Goal: Task Accomplishment & Management: Manage account settings

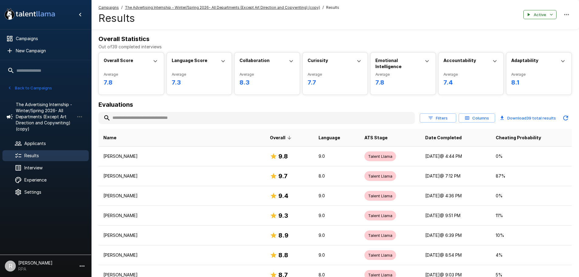
drag, startPoint x: 176, startPoint y: 112, endPoint x: 191, endPoint y: 108, distance: 16.0
click at [177, 112] on input "text" at bounding box center [256, 117] width 316 height 11
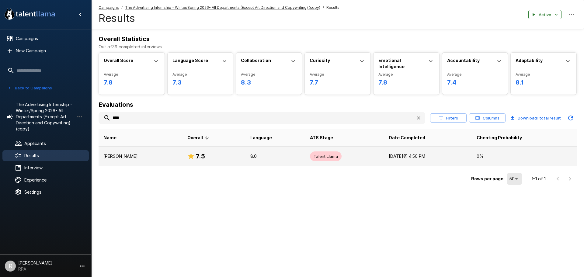
type input "****"
click at [141, 160] on td "[PERSON_NAME]" at bounding box center [140, 156] width 84 height 20
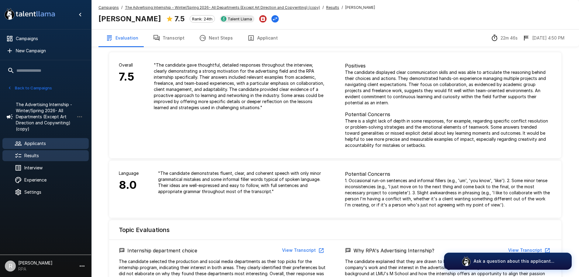
click at [64, 139] on div "Applicants" at bounding box center [45, 143] width 86 height 11
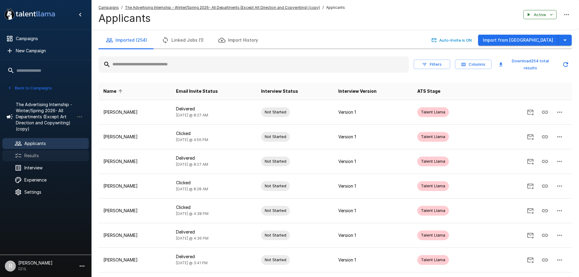
click at [44, 153] on span "Results" at bounding box center [54, 156] width 60 height 6
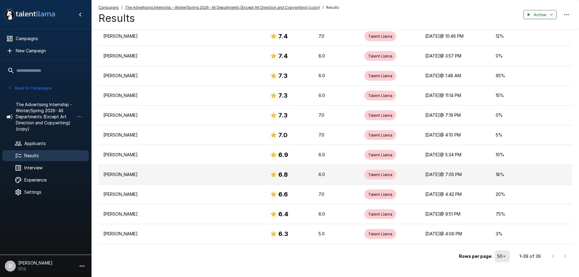
scroll to position [685, 0]
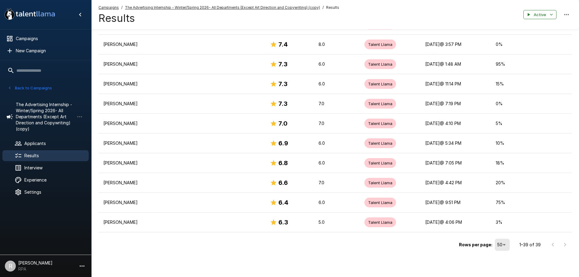
click at [270, 245] on div "Rows per page: 50 ** 1–39 of 39" at bounding box center [334, 242] width 473 height 20
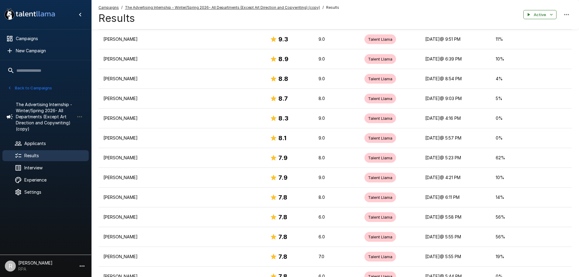
scroll to position [77, 0]
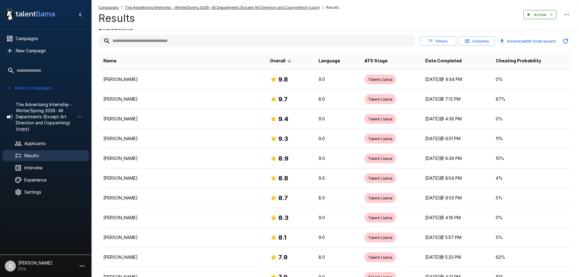
click at [142, 40] on input "text" at bounding box center [256, 41] width 316 height 11
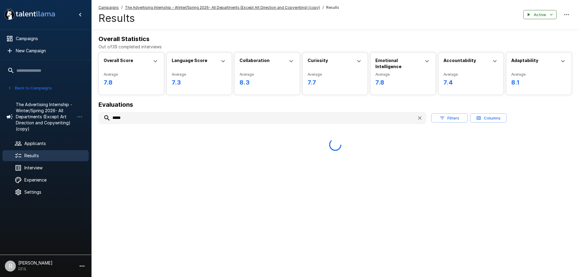
scroll to position [0, 0]
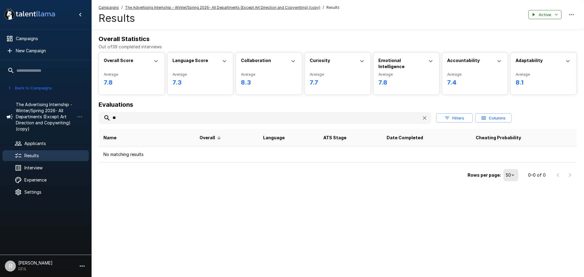
type input "*"
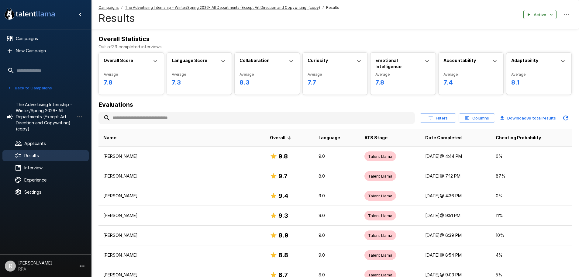
click at [41, 153] on span "Results" at bounding box center [54, 156] width 60 height 6
click at [40, 157] on span "Results" at bounding box center [54, 156] width 60 height 6
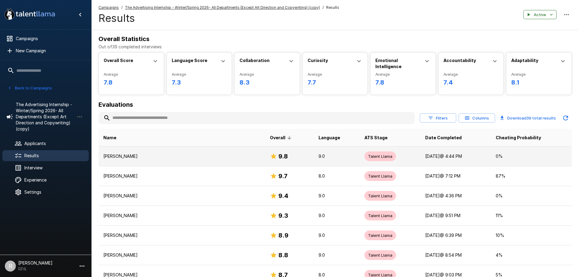
click at [201, 160] on td "[PERSON_NAME]" at bounding box center [181, 156] width 167 height 20
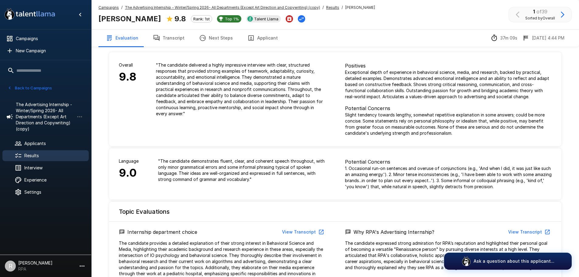
click at [159, 38] on button "Transcript" at bounding box center [169, 37] width 46 height 17
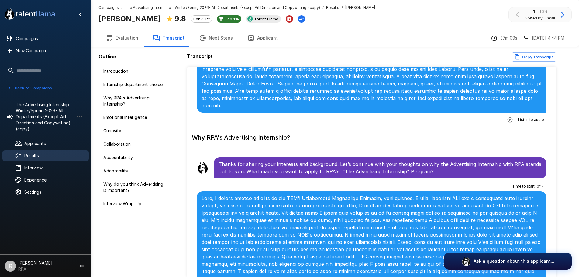
scroll to position [243, 0]
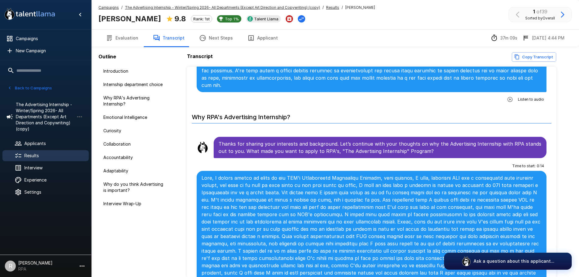
click at [48, 151] on div "Results" at bounding box center [45, 155] width 86 height 11
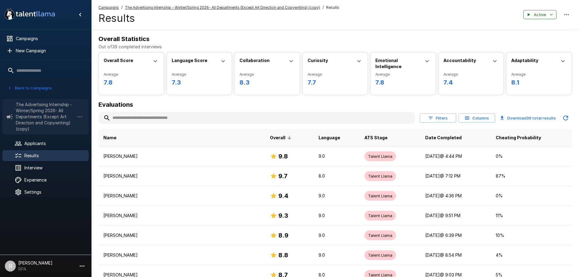
click at [46, 123] on span "The Advertising Internship - Winter/Spring 2026- All Departments (Except Art Di…" at bounding box center [45, 117] width 58 height 30
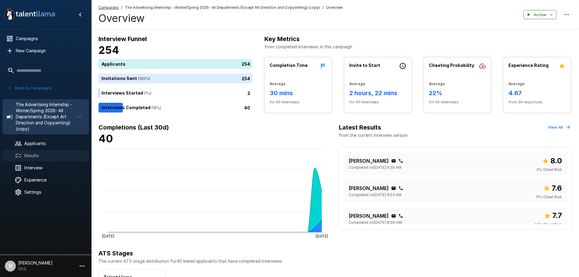
click at [51, 155] on span "Results" at bounding box center [54, 156] width 60 height 6
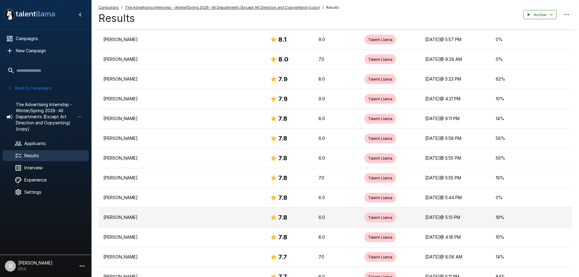
scroll to position [213, 0]
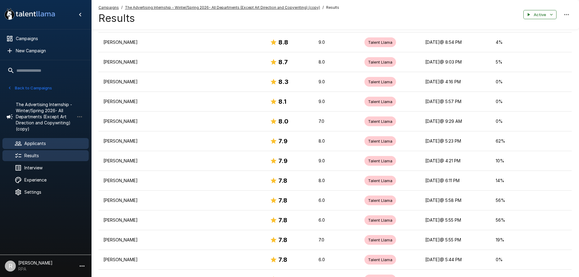
click at [54, 142] on span "Applicants" at bounding box center [54, 143] width 60 height 6
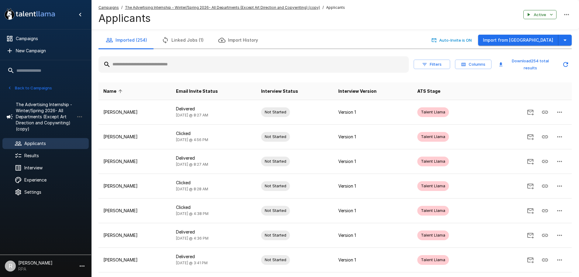
click at [160, 63] on input "text" at bounding box center [253, 64] width 310 height 11
type input "*****"
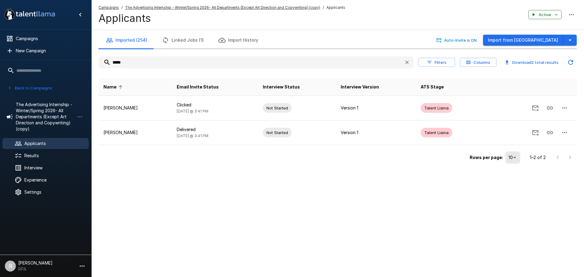
click at [181, 62] on input "*****" at bounding box center [248, 62] width 300 height 11
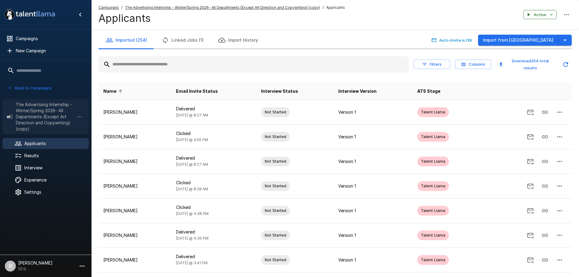
click at [65, 112] on span "The Advertising Internship - Winter/Spring 2026- All Departments (Except Art Di…" at bounding box center [45, 117] width 58 height 30
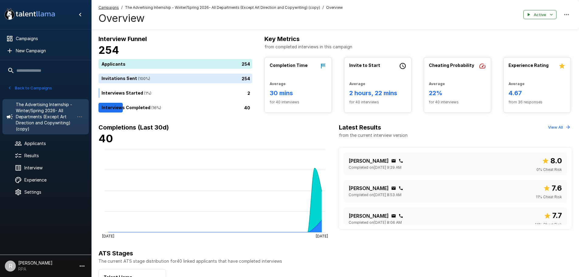
click at [258, 135] on h4 "40" at bounding box center [214, 138] width 233 height 13
click at [257, 134] on h4 "40" at bounding box center [214, 138] width 233 height 13
click at [234, 139] on h4 "40" at bounding box center [214, 138] width 233 height 13
click at [212, 133] on h4 "40" at bounding box center [214, 138] width 233 height 13
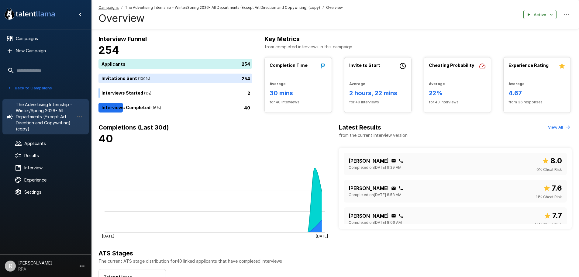
drag, startPoint x: 321, startPoint y: 29, endPoint x: 294, endPoint y: 24, distance: 26.9
drag, startPoint x: 294, startPoint y: 24, endPoint x: 251, endPoint y: 24, distance: 43.8
click at [251, 24] on h4 "Overview" at bounding box center [220, 18] width 244 height 13
click at [40, 154] on span "Results" at bounding box center [54, 156] width 60 height 6
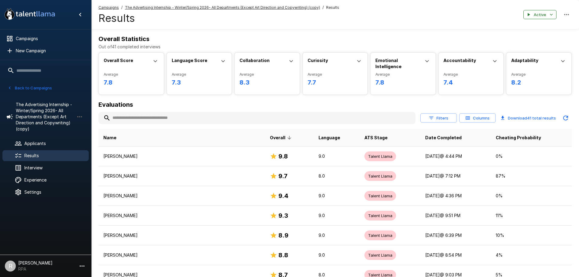
click at [190, 121] on input "text" at bounding box center [256, 117] width 317 height 11
type input "*"
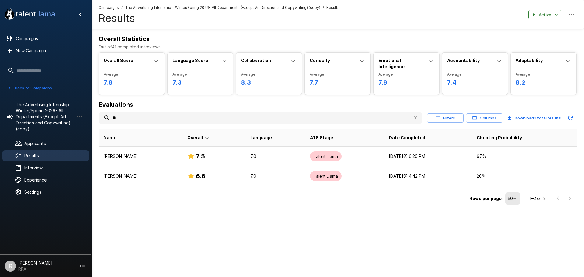
type input "*"
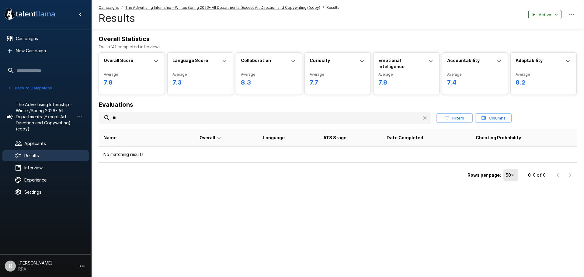
type input "*"
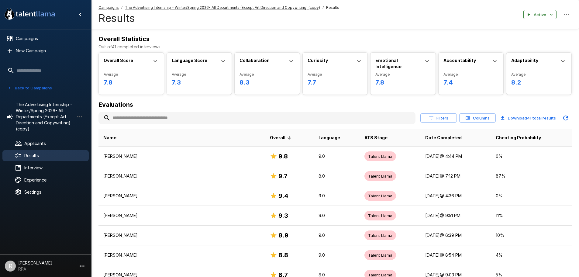
click at [43, 137] on ul "The Advertising Internship - Winter/Spring 2026- All Departments (Except Art Di…" at bounding box center [45, 147] width 91 height 107
click at [45, 138] on div "Applicants" at bounding box center [45, 143] width 86 height 11
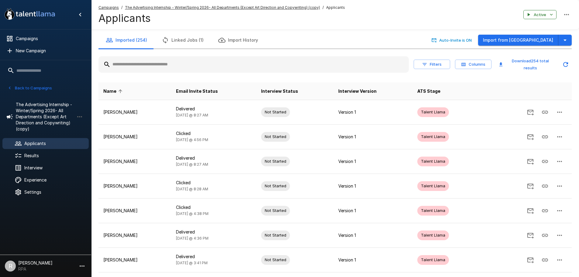
click at [161, 62] on input "text" at bounding box center [253, 64] width 310 height 11
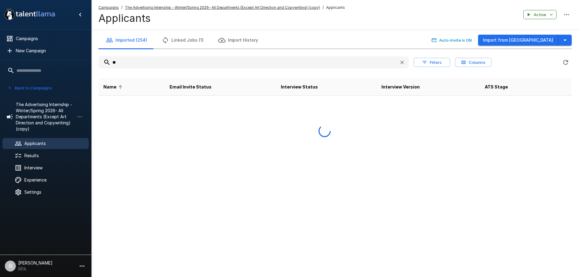
type input "***"
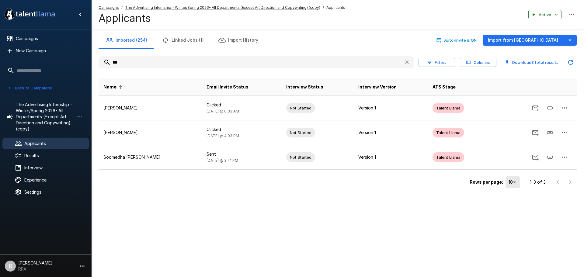
drag, startPoint x: 223, startPoint y: 62, endPoint x: 85, endPoint y: 57, distance: 138.4
click at [91, 57] on div ".st0{fill:#FFFFFF;} .st1{fill:#76a4ed;} Campaigns New Campaign Active 4 AI Solu…" at bounding box center [337, 107] width 492 height 214
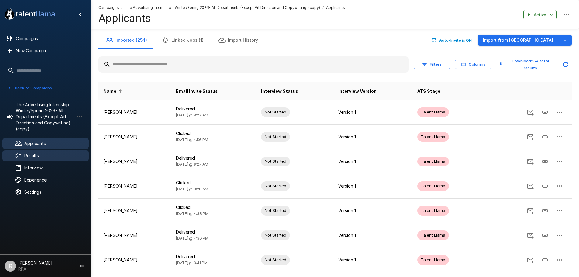
click at [38, 155] on span "Results" at bounding box center [54, 156] width 60 height 6
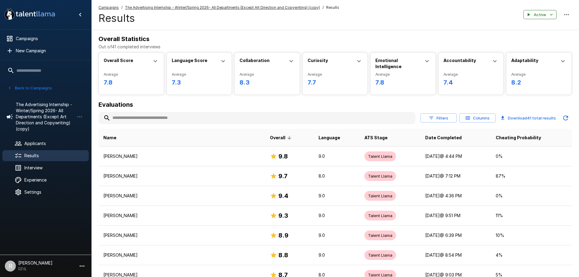
click at [190, 104] on h6 "Evaluations" at bounding box center [334, 105] width 473 height 10
drag, startPoint x: 190, startPoint y: 104, endPoint x: 178, endPoint y: 102, distance: 11.7
click at [178, 102] on h6 "Evaluations" at bounding box center [334, 105] width 473 height 10
click at [54, 160] on div "Results" at bounding box center [45, 155] width 86 height 11
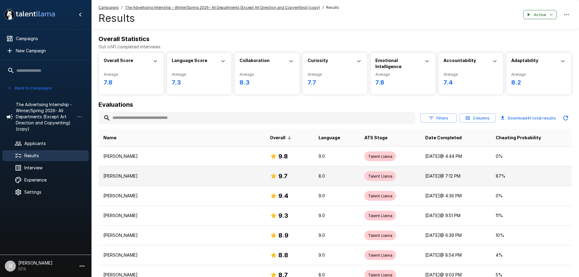
click at [319, 176] on p "8.0" at bounding box center [337, 176] width 36 height 6
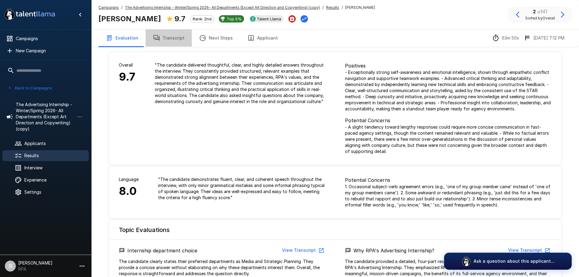
click at [168, 37] on button "Transcript" at bounding box center [169, 37] width 46 height 17
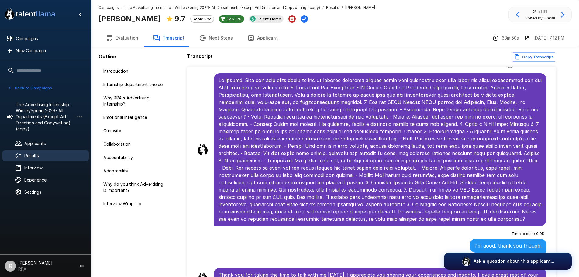
scroll to position [30, 0]
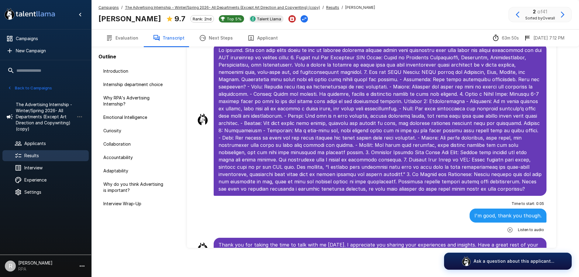
drag, startPoint x: 522, startPoint y: 136, endPoint x: 477, endPoint y: 160, distance: 50.2
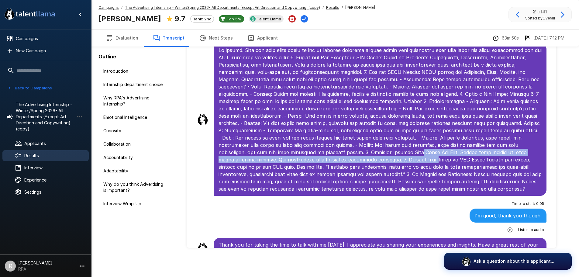
drag, startPoint x: 477, startPoint y: 160, endPoint x: 404, endPoint y: 152, distance: 73.9
click at [404, 152] on p at bounding box center [380, 119] width 323 height 146
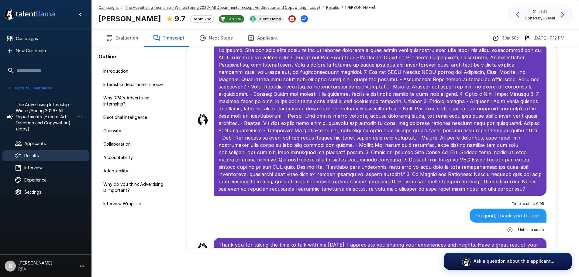
drag, startPoint x: 394, startPoint y: 160, endPoint x: 386, endPoint y: 161, distance: 8.0
drag, startPoint x: 386, startPoint y: 161, endPoint x: 56, endPoint y: 110, distance: 334.2
click at [56, 110] on span "The Advertising Internship - Winter/Spring 2026- All Departments (Except Art Di…" at bounding box center [45, 117] width 58 height 30
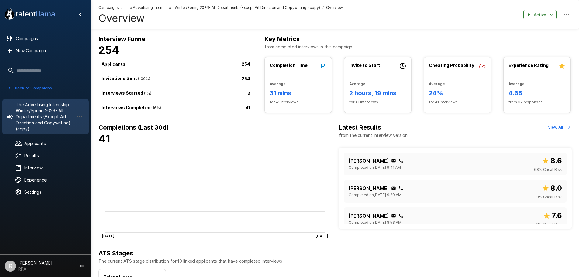
click at [50, 122] on span "The Advertising Internship - Winter/Spring 2026- All Departments (Except Art Di…" at bounding box center [45, 117] width 58 height 30
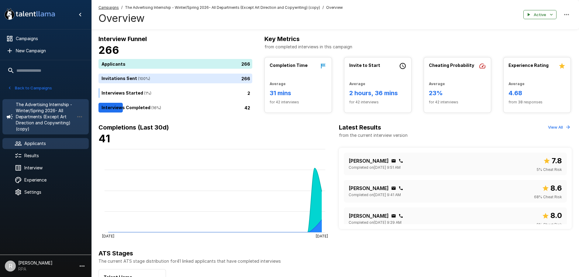
click at [38, 147] on div "Applicants" at bounding box center [45, 143] width 86 height 11
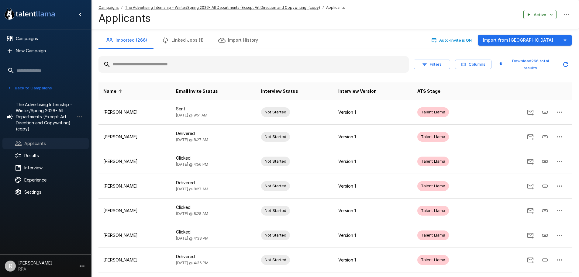
click at [36, 146] on span "Applicants" at bounding box center [54, 143] width 60 height 6
click at [42, 112] on span "The Advertising Internship - Winter/Spring 2026- All Departments (Except Art Di…" at bounding box center [45, 117] width 58 height 30
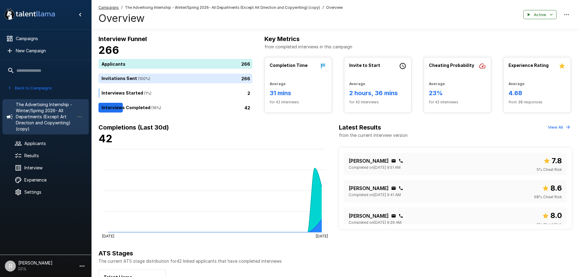
drag, startPoint x: 127, startPoint y: 136, endPoint x: 113, endPoint y: 137, distance: 14.4
drag, startPoint x: 113, startPoint y: 137, endPoint x: 109, endPoint y: 135, distance: 4.5
drag, startPoint x: 109, startPoint y: 135, endPoint x: 106, endPoint y: 130, distance: 5.7
drag, startPoint x: 106, startPoint y: 130, endPoint x: 236, endPoint y: 121, distance: 130.7
drag, startPoint x: 236, startPoint y: 121, endPoint x: 213, endPoint y: 120, distance: 23.1
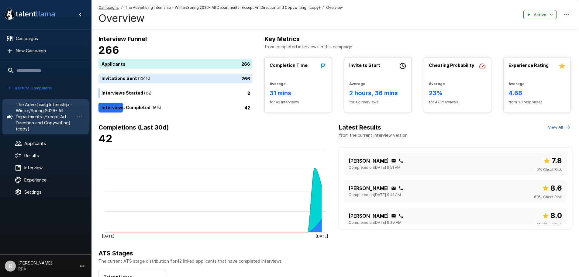
click at [213, 120] on div "Interview Funnel 266 Applicants 266 Invitations Sent ( 100 %) 266 Interviews St…" at bounding box center [335, 242] width 488 height 417
drag, startPoint x: 209, startPoint y: 122, endPoint x: 163, endPoint y: 136, distance: 48.4
drag, startPoint x: 163, startPoint y: 136, endPoint x: 160, endPoint y: 131, distance: 5.7
click at [160, 131] on h6 "Completions (Last 30d)" at bounding box center [214, 127] width 233 height 10
click at [438, 191] on div "Dashae Gray Completed on October 14 @ 9:41 AM 8.6 68 % Cheat Risk" at bounding box center [456, 191] width 214 height 18
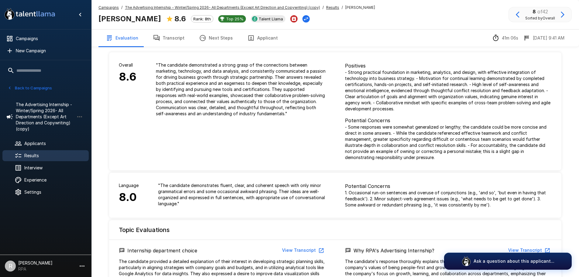
click at [164, 34] on button "Transcript" at bounding box center [169, 37] width 46 height 17
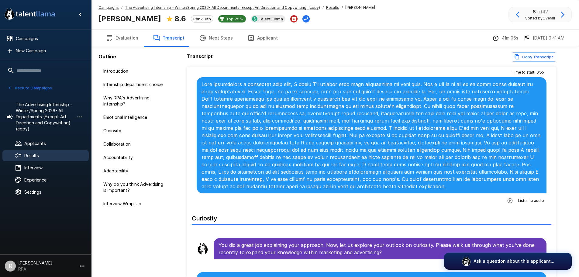
scroll to position [669, 0]
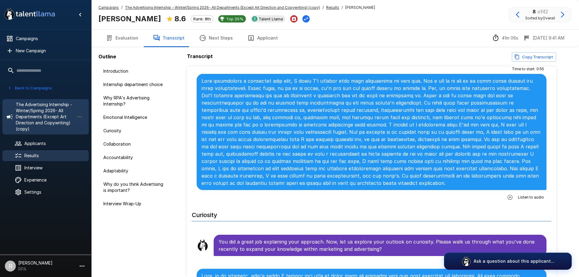
click at [35, 131] on span "The Advertising Internship - Winter/Spring 2026- All Departments (Except Art Di…" at bounding box center [45, 117] width 58 height 30
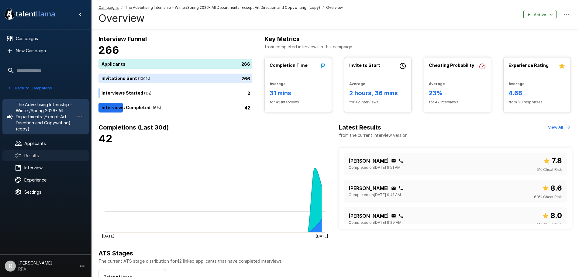
click at [41, 155] on span "Results" at bounding box center [54, 156] width 60 height 6
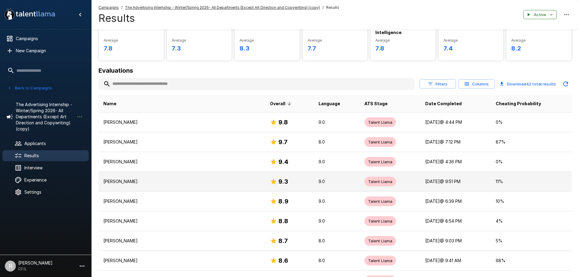
scroll to position [91, 0]
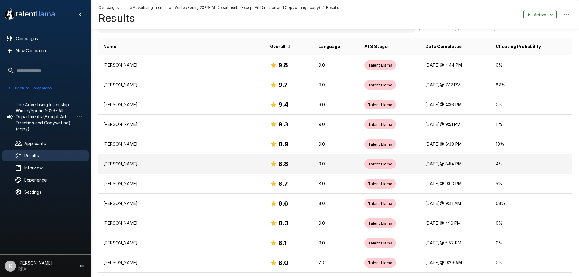
click at [153, 164] on p "[PERSON_NAME]" at bounding box center [181, 164] width 157 height 6
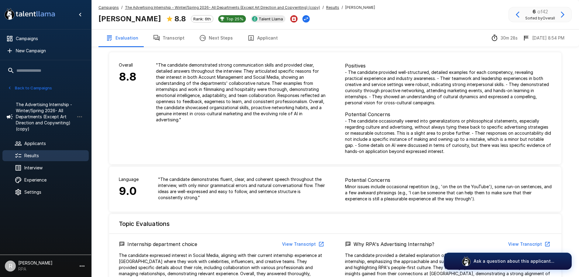
click at [171, 41] on button "Transcript" at bounding box center [169, 37] width 46 height 17
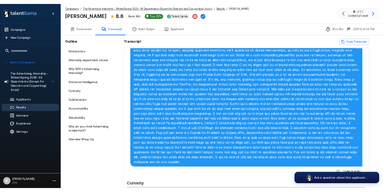
scroll to position [577, 0]
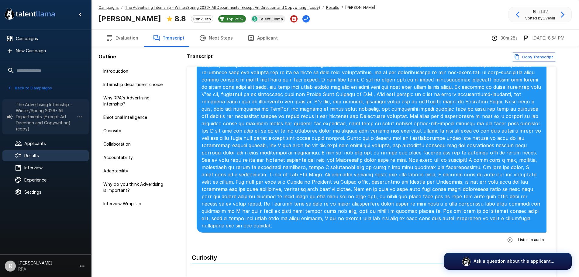
click at [49, 118] on span "The Advertising Internship - Winter/Spring 2026- All Departments (Except Art Di…" at bounding box center [45, 117] width 58 height 30
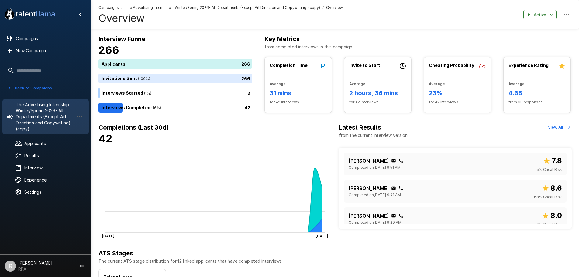
click at [171, 133] on h4 "42" at bounding box center [214, 138] width 233 height 13
